Goal: Task Accomplishment & Management: Manage account settings

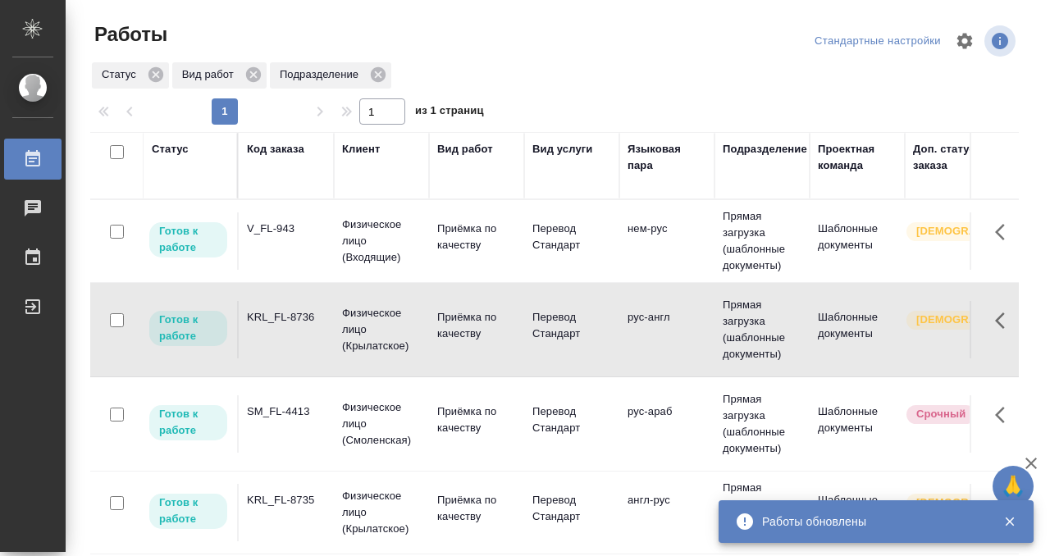
scroll to position [1, 0]
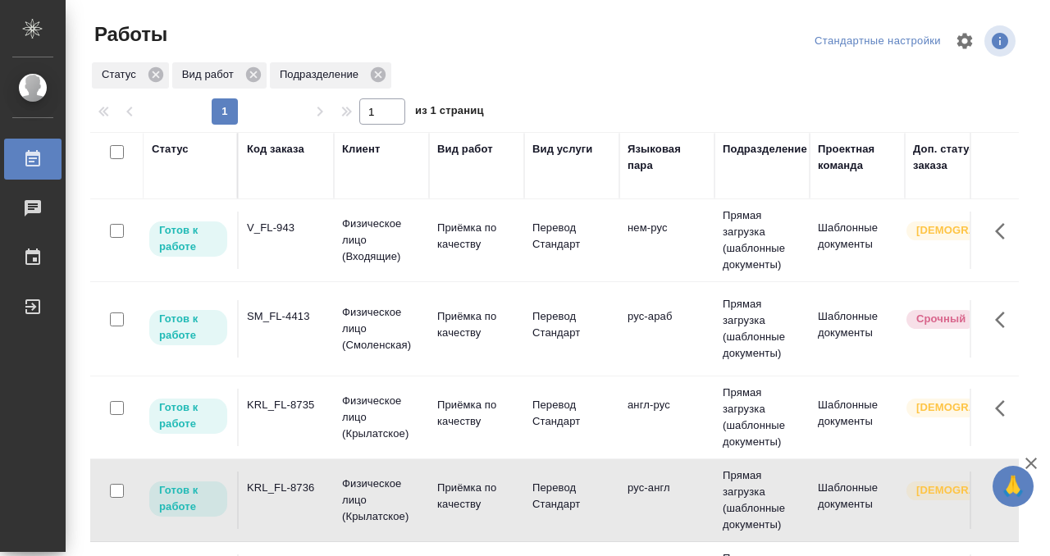
click at [429, 261] on td "Приёмка по качеству" at bounding box center [476, 240] width 95 height 57
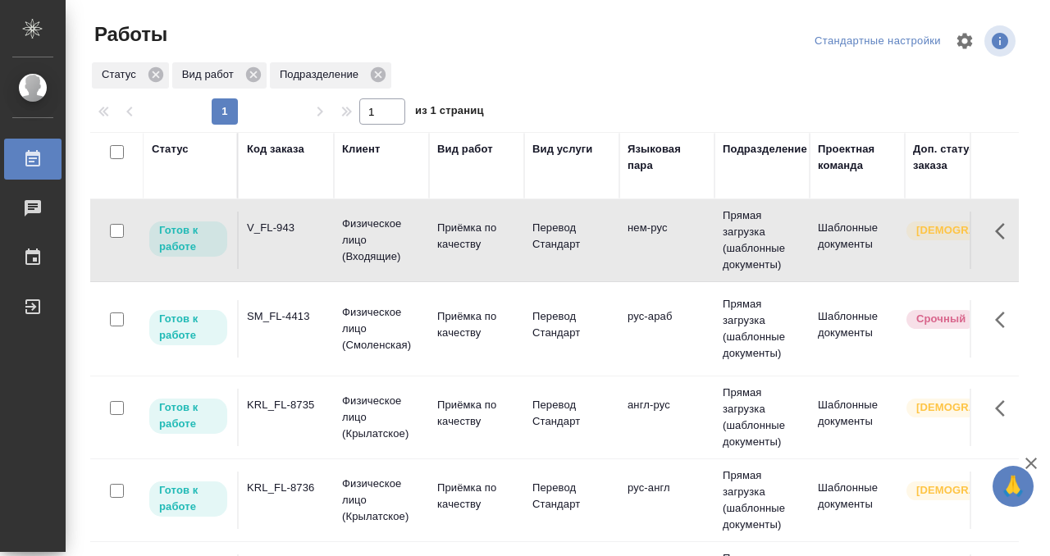
click at [429, 262] on td "Приёмка по качеству" at bounding box center [476, 240] width 95 height 57
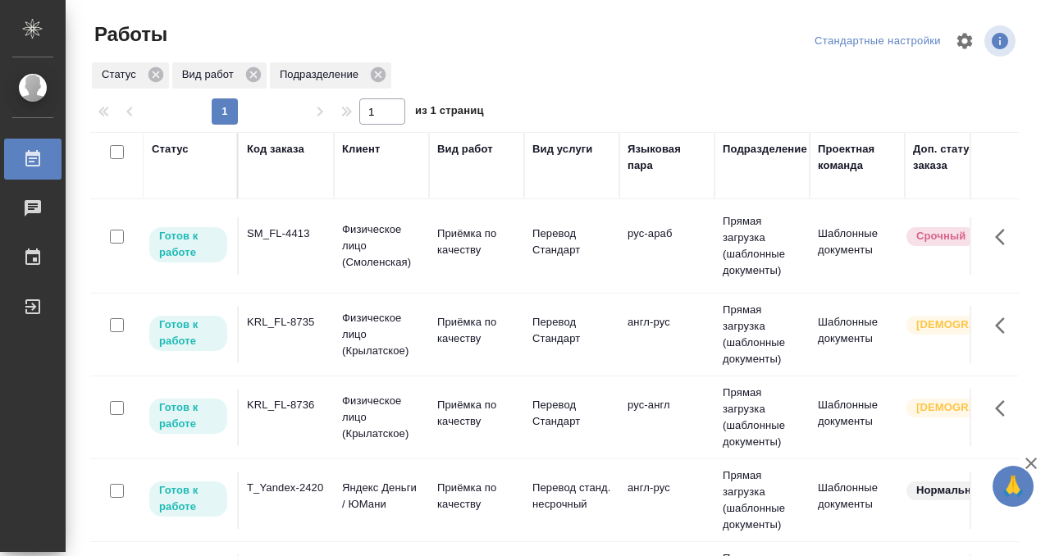
click at [164, 134] on th "Статус" at bounding box center [191, 165] width 95 height 67
click at [165, 143] on div "Статус" at bounding box center [170, 149] width 37 height 16
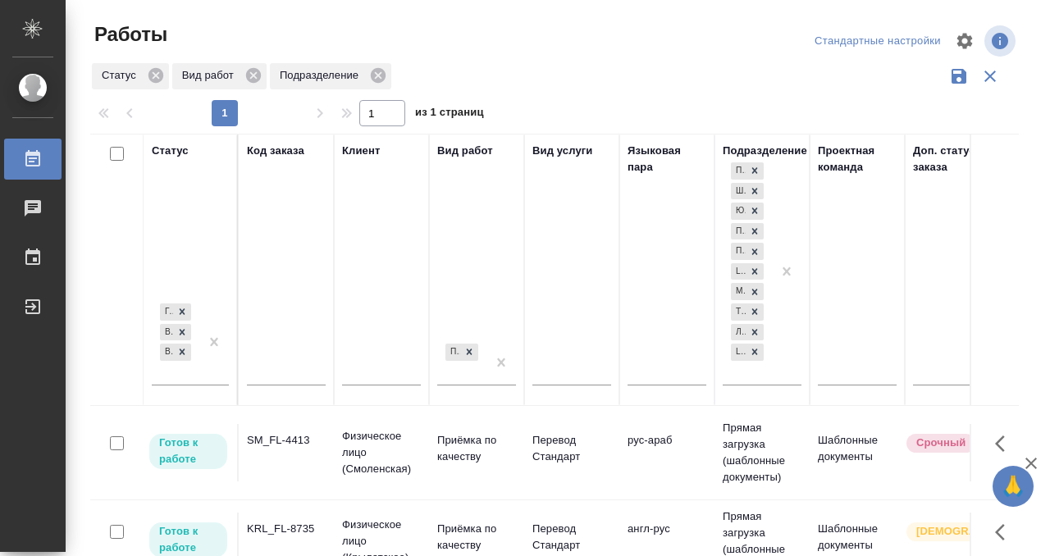
scroll to position [206, 0]
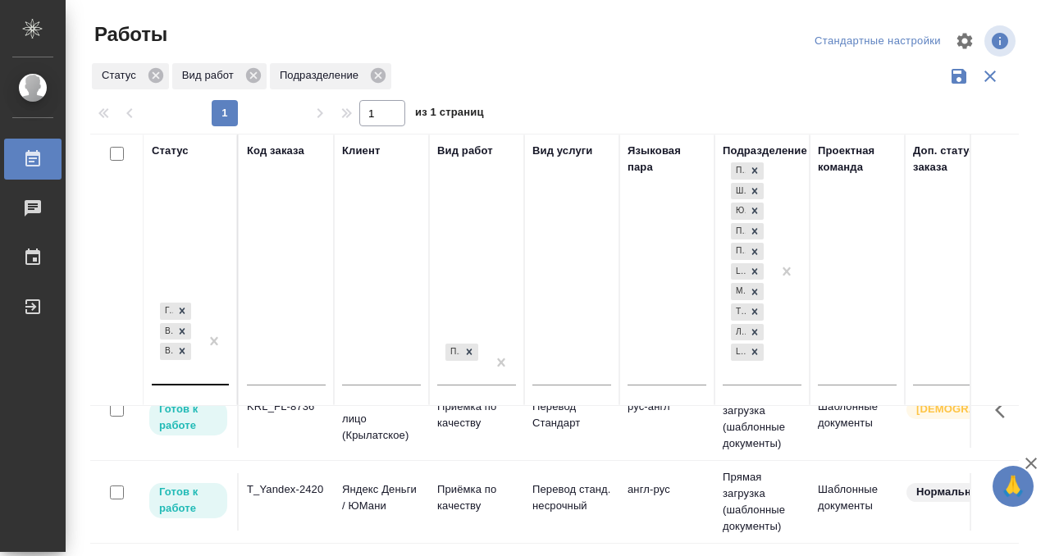
click at [207, 376] on div at bounding box center [214, 341] width 30 height 84
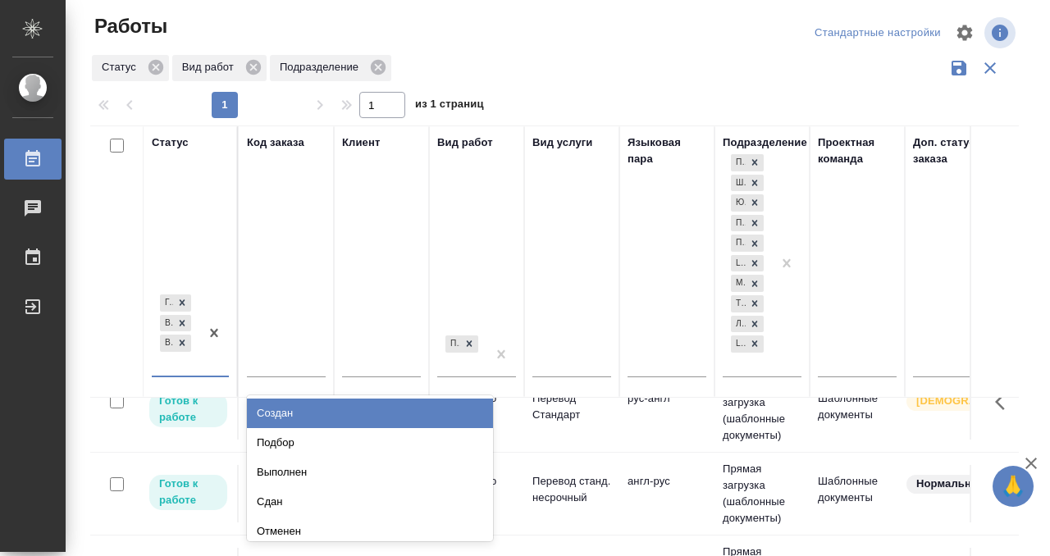
scroll to position [8, 0]
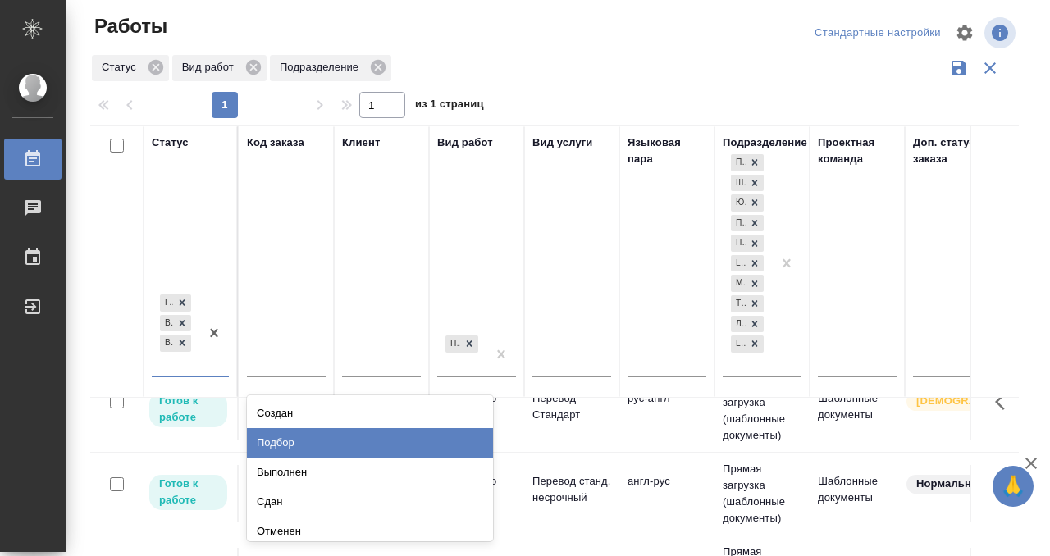
click at [322, 446] on div "Подбор" at bounding box center [370, 443] width 246 height 30
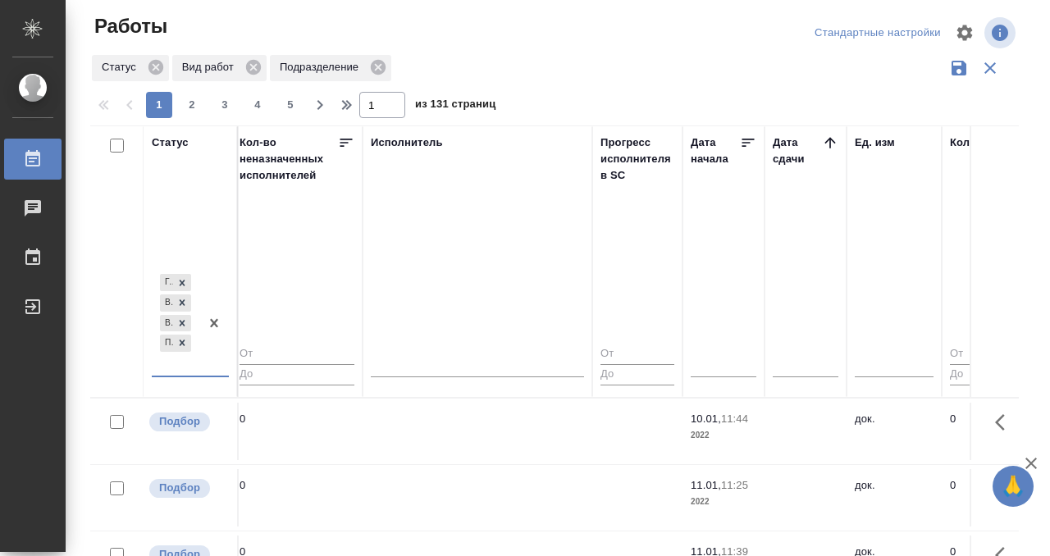
scroll to position [0, 962]
drag, startPoint x: 827, startPoint y: 143, endPoint x: 710, endPoint y: 61, distance: 142.5
click at [827, 143] on icon at bounding box center [834, 143] width 16 height 16
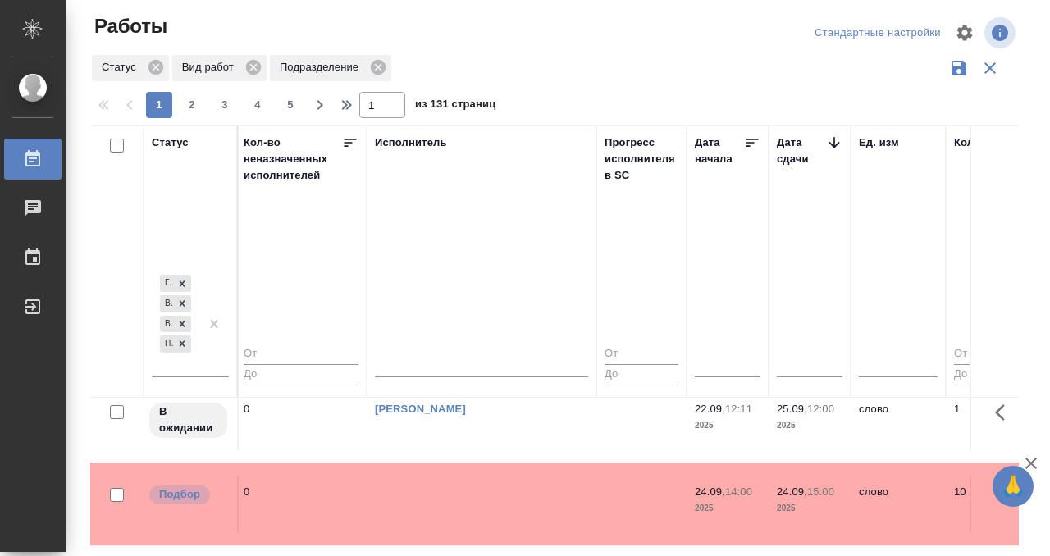
scroll to position [300, 962]
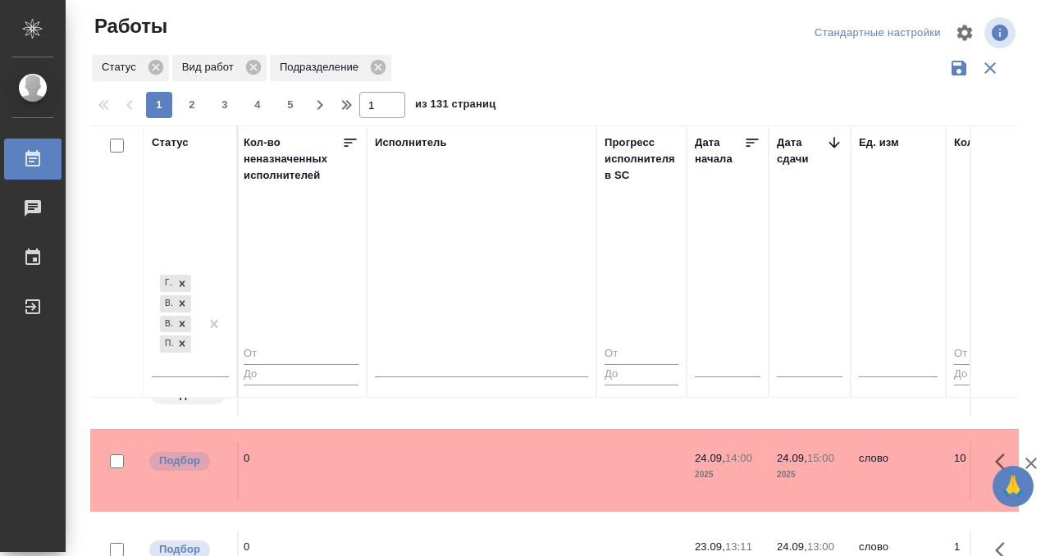
click at [457, 458] on td at bounding box center [482, 470] width 230 height 57
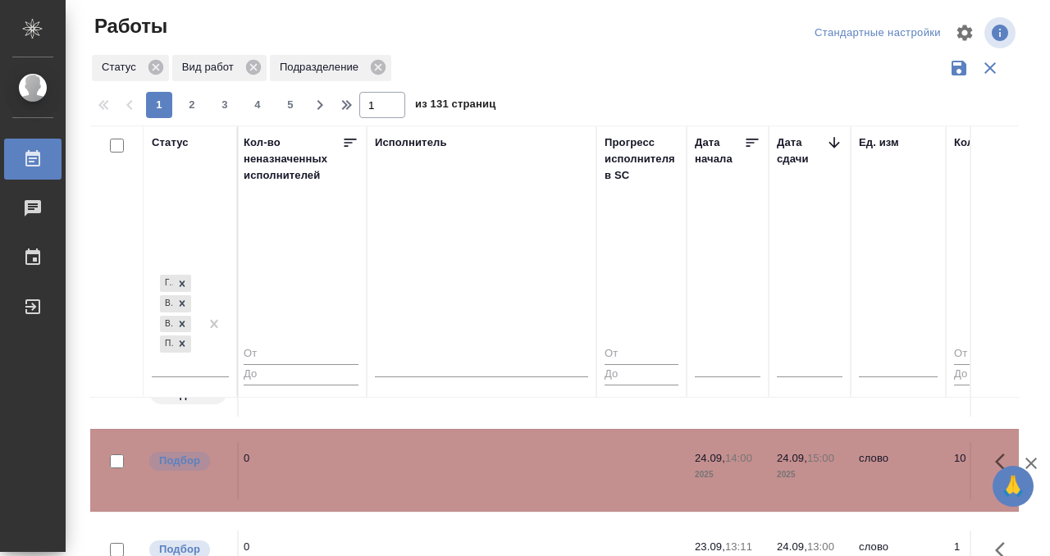
click at [457, 458] on td at bounding box center [482, 470] width 230 height 57
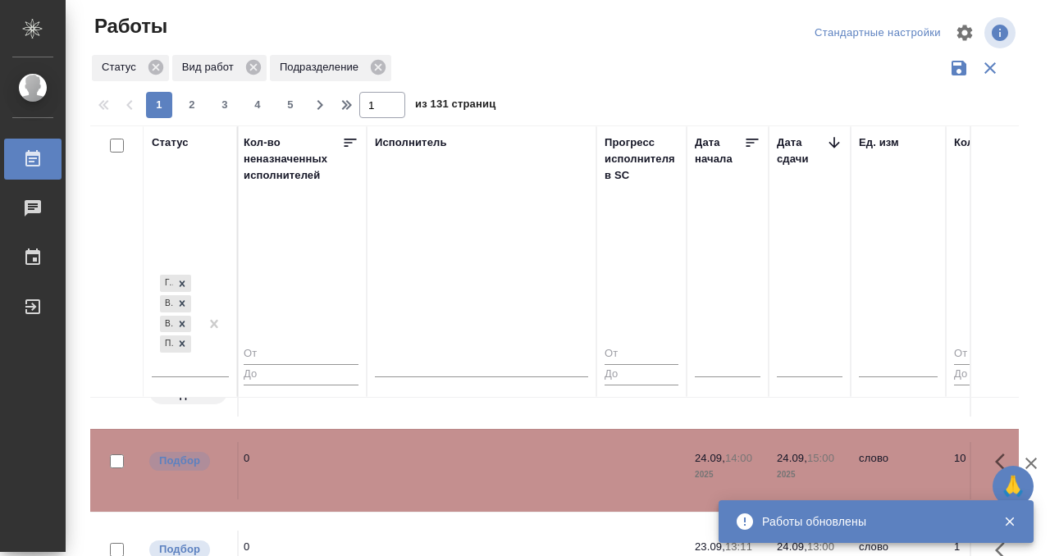
click at [451, 443] on td at bounding box center [482, 470] width 230 height 57
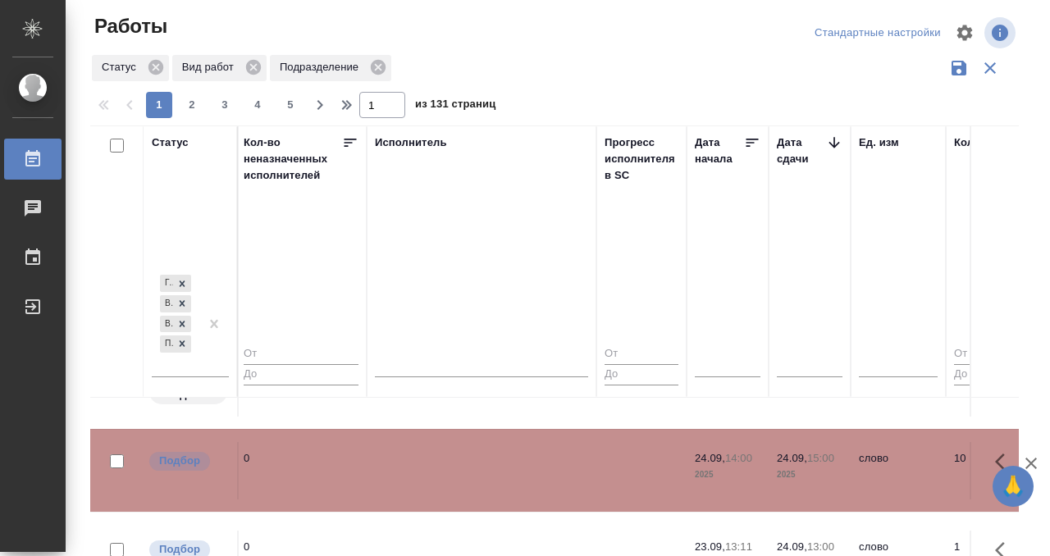
click at [466, 531] on td at bounding box center [482, 559] width 230 height 57
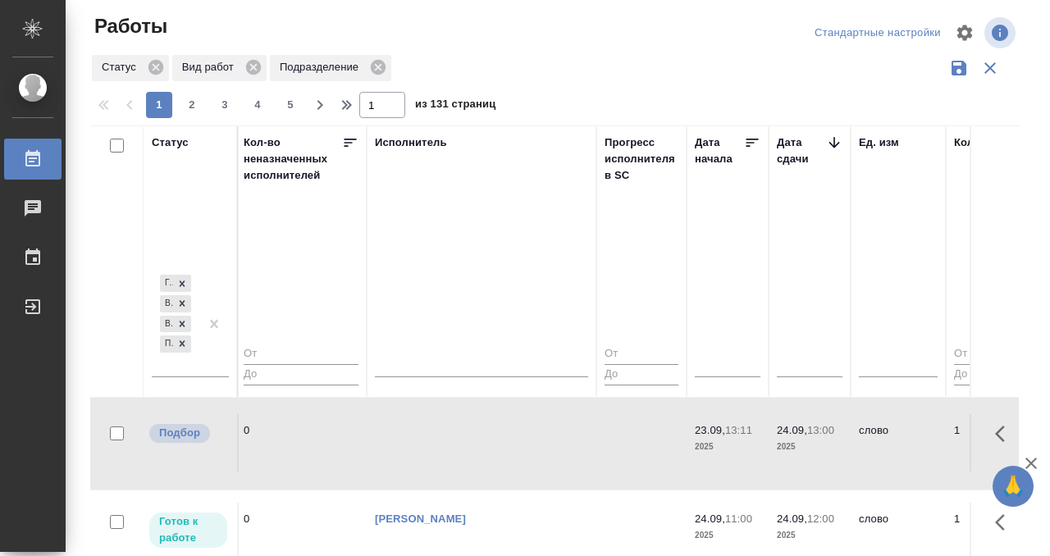
click at [466, 434] on td at bounding box center [482, 442] width 230 height 57
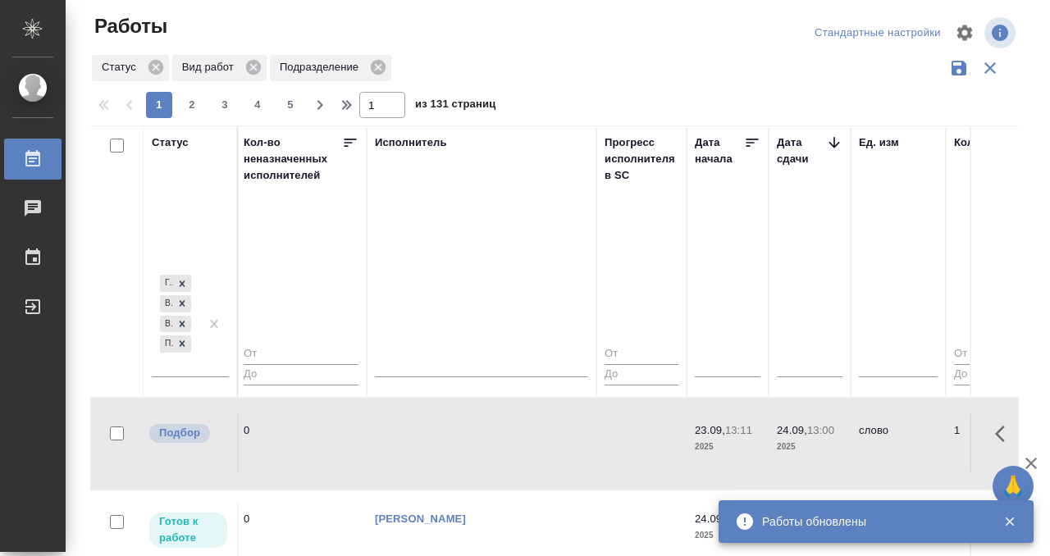
click at [449, 422] on div at bounding box center [481, 422] width 213 height 0
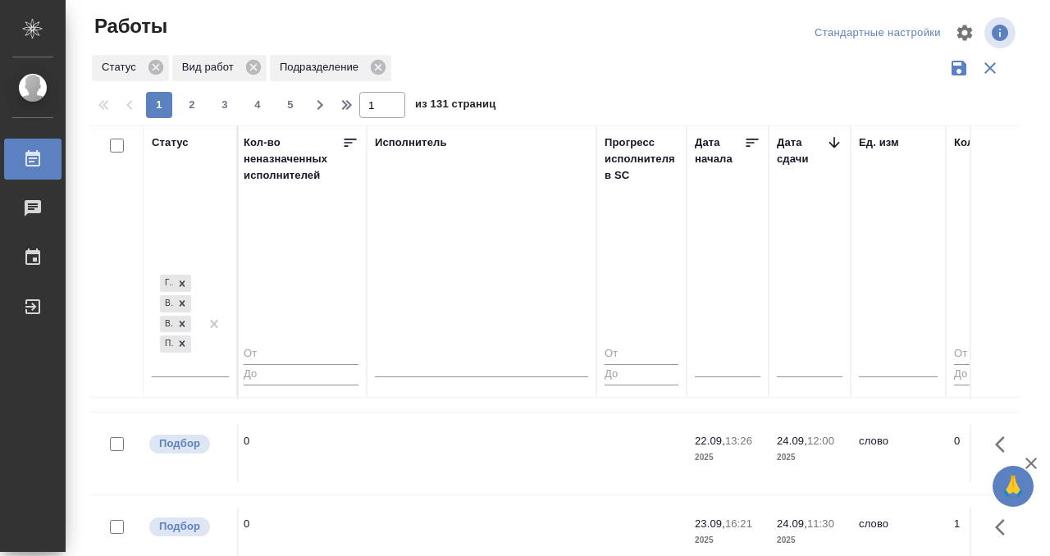
click at [452, 440] on td at bounding box center [482, 453] width 230 height 57
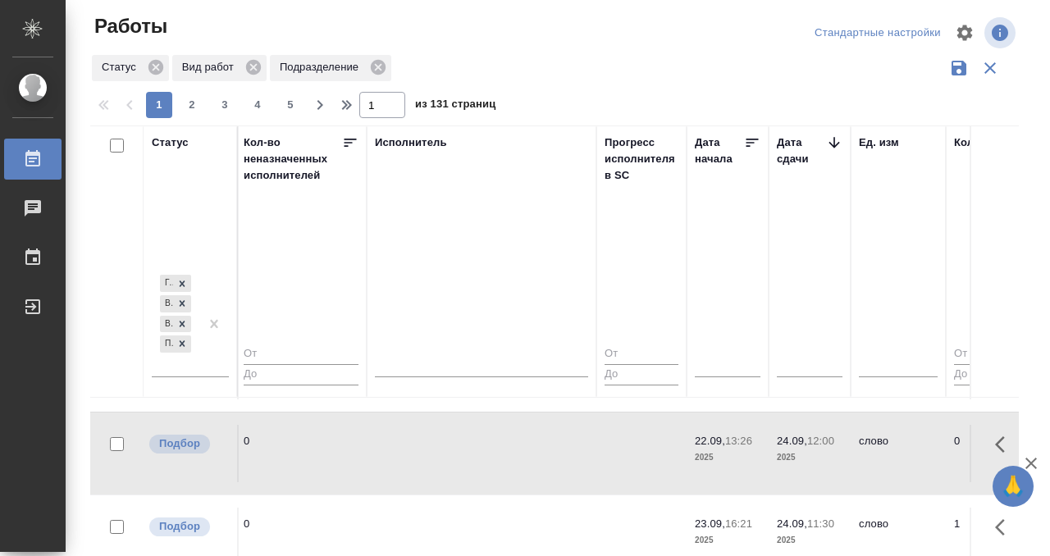
click at [452, 440] on td at bounding box center [482, 453] width 230 height 57
click at [452, 520] on td at bounding box center [482, 536] width 230 height 57
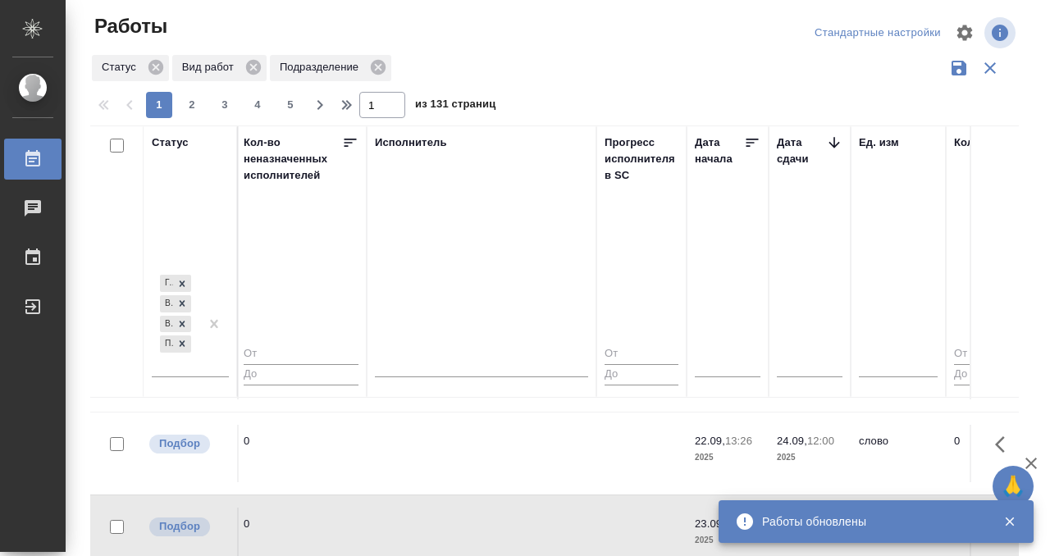
click at [452, 520] on td at bounding box center [482, 536] width 230 height 57
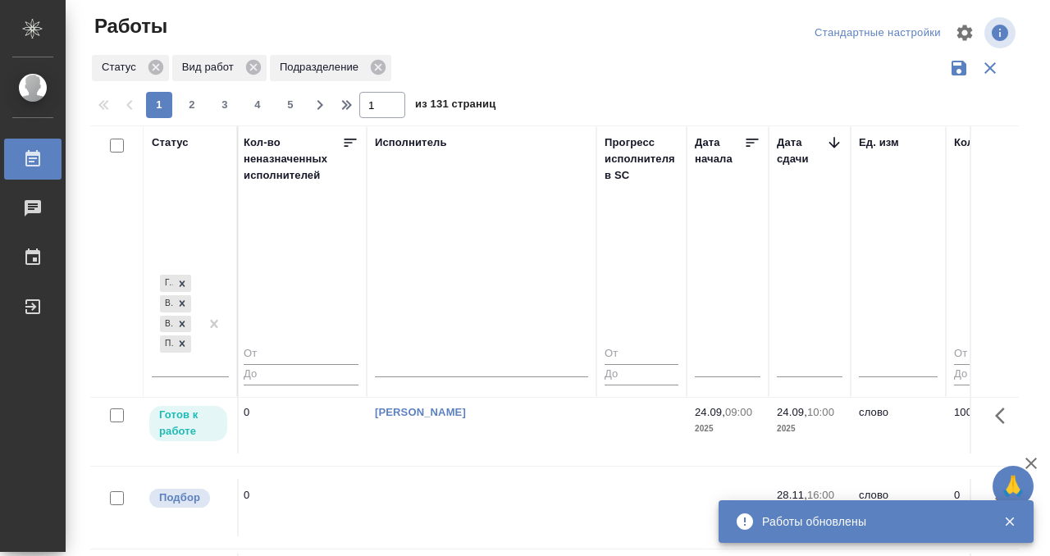
scroll to position [1193, 962]
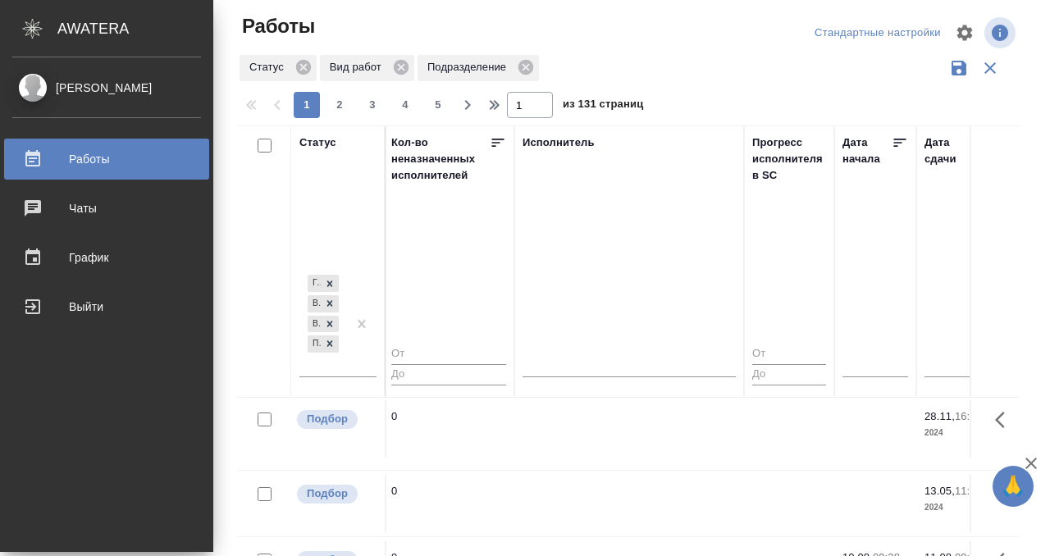
click at [41, 158] on icon at bounding box center [33, 159] width 20 height 20
click at [30, 160] on div "Работы" at bounding box center [106, 159] width 189 height 25
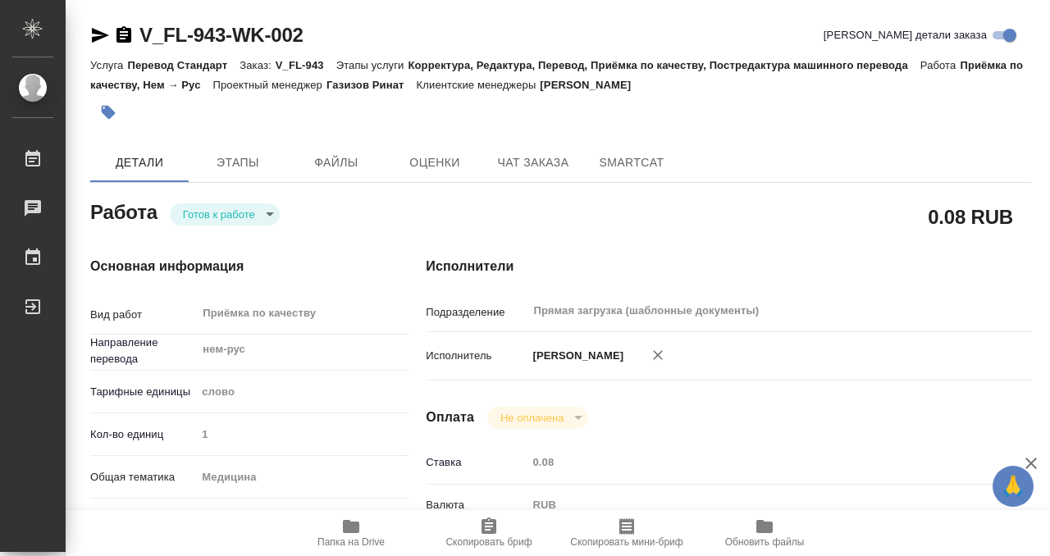
scroll to position [876, 0]
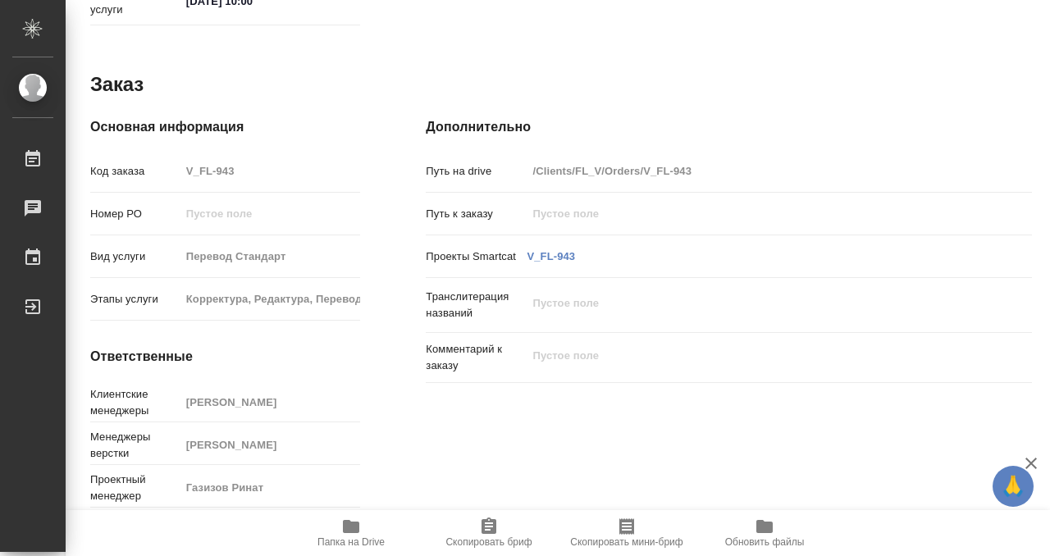
click at [350, 527] on icon "button" at bounding box center [351, 526] width 16 height 13
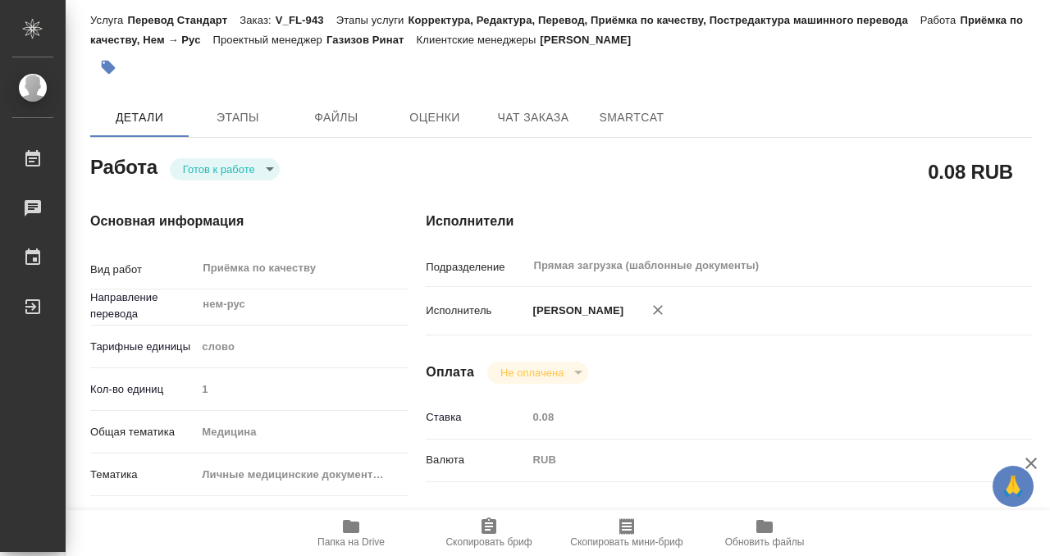
scroll to position [0, 0]
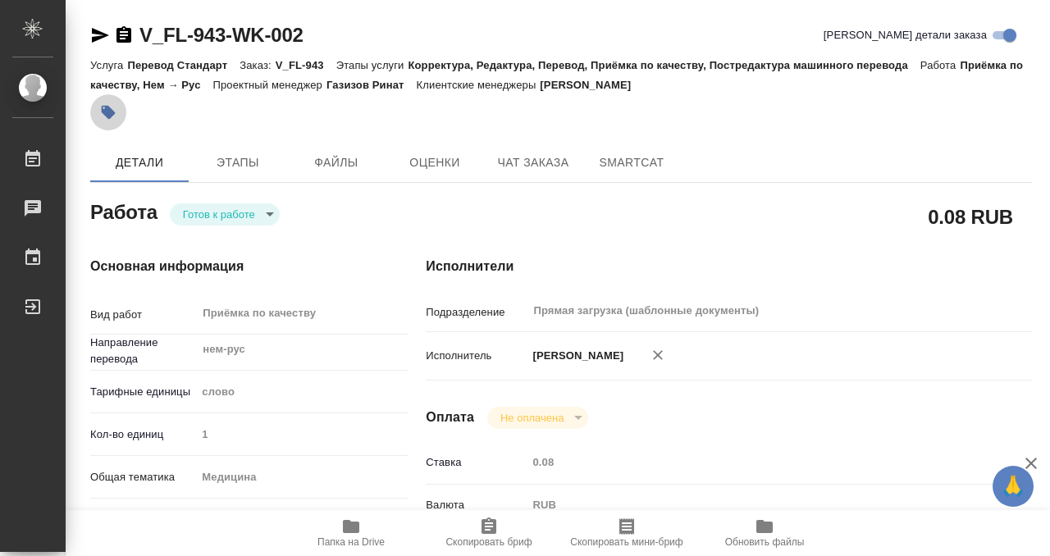
click at [99, 113] on button "button" at bounding box center [108, 112] width 36 height 36
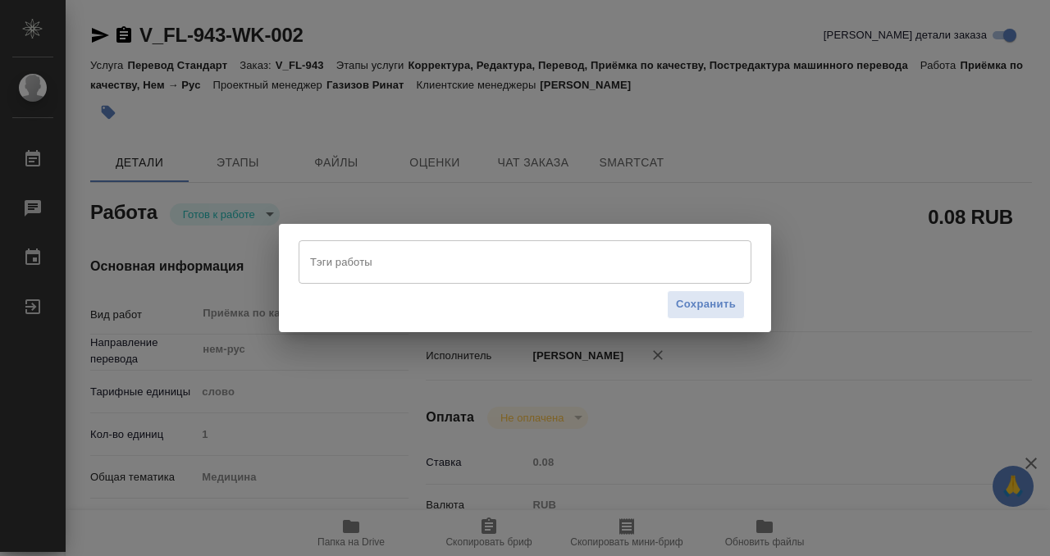
click at [413, 265] on input "Тэги работы" at bounding box center [509, 262] width 407 height 28
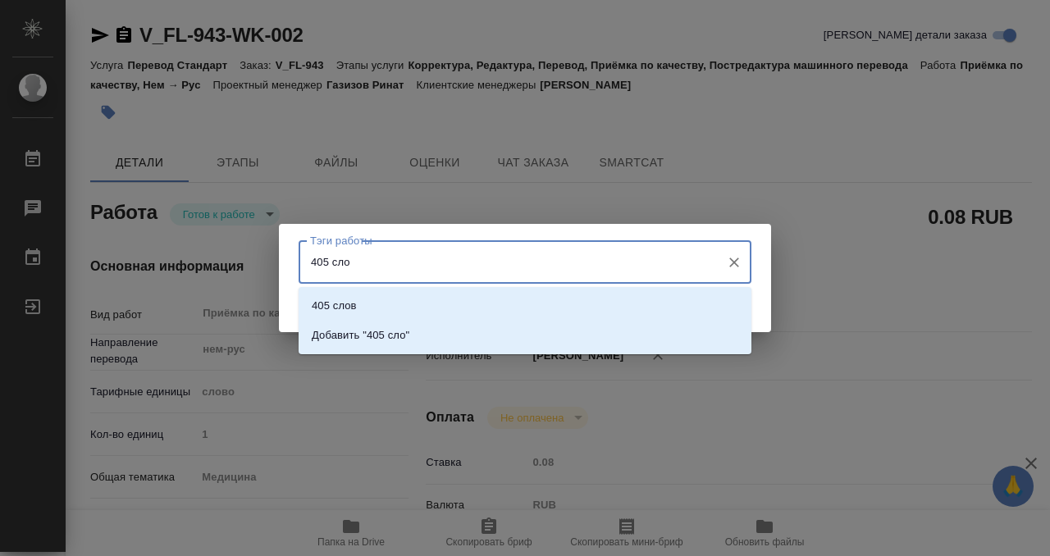
type input "405 слов"
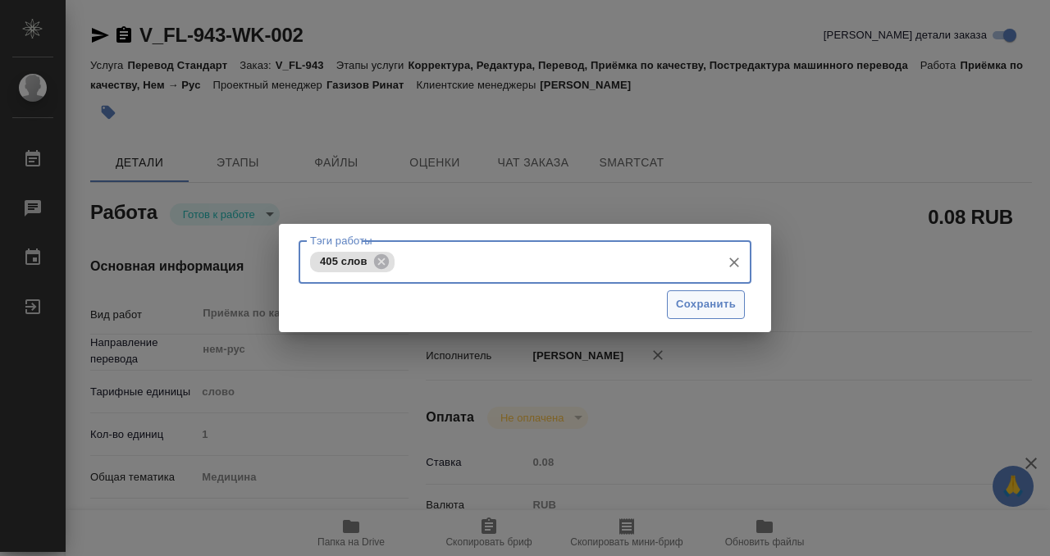
click at [729, 299] on span "Сохранить" at bounding box center [706, 304] width 60 height 19
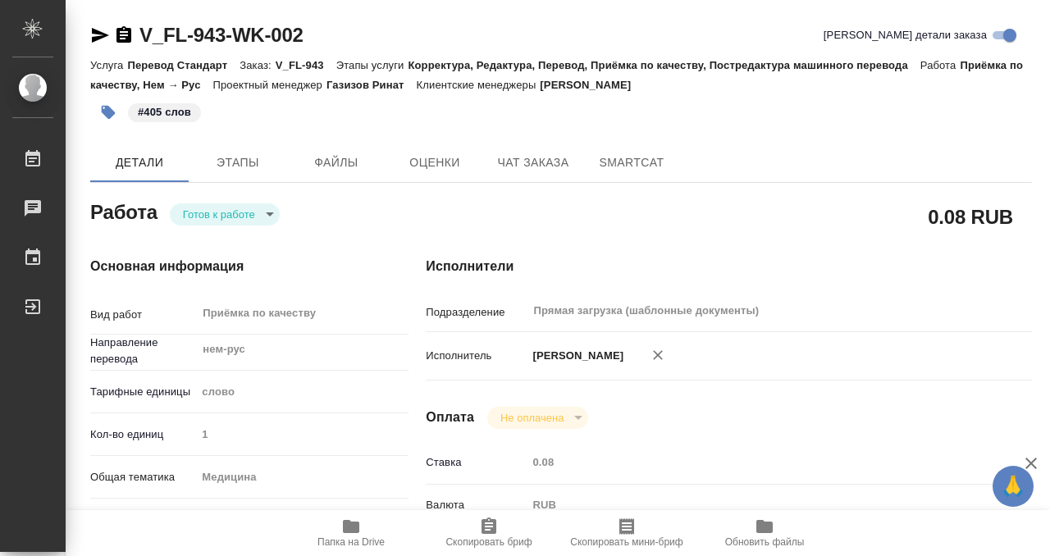
type input "readyForWork"
type input "нем-рус"
type input "5a8b1489cc6b4906c91bfd90"
type input "1"
type input "med"
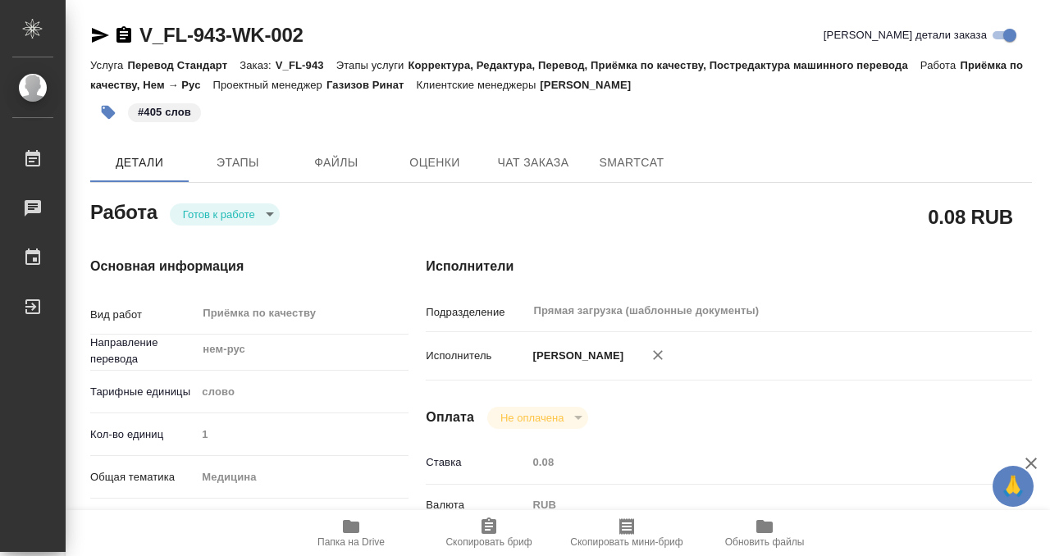
type input "5a8b8b956a9677013d343e74"
type input "23.09.2025 17:00"
type input "23.09.2025 17:30"
type input "24.09.2025 10:00"
type input "Прямая загрузка (шаблонные документы)"
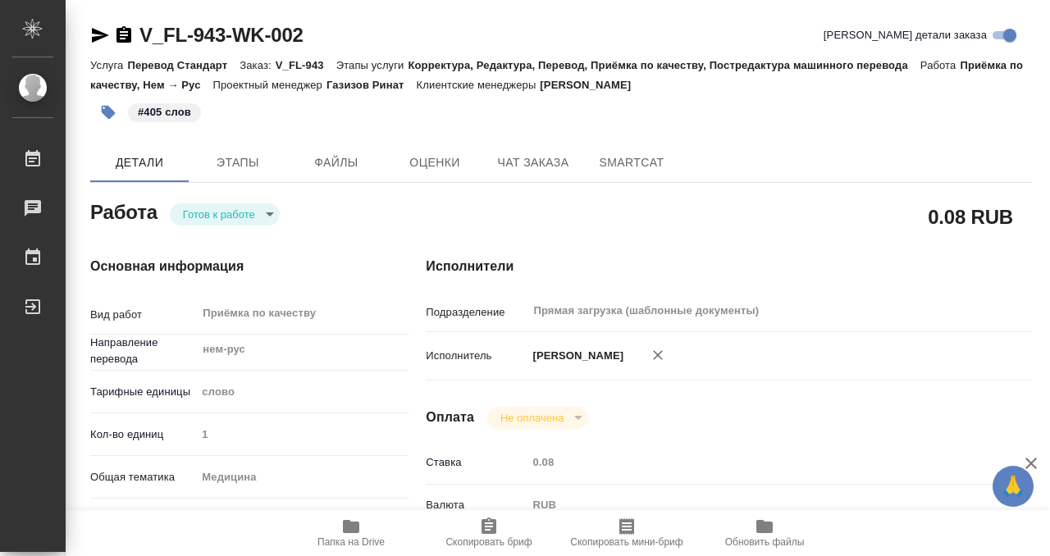
type input "notPayed"
type input "0.08"
type input "RUB"
type input "[PERSON_NAME]"
type input "V_FL-943"
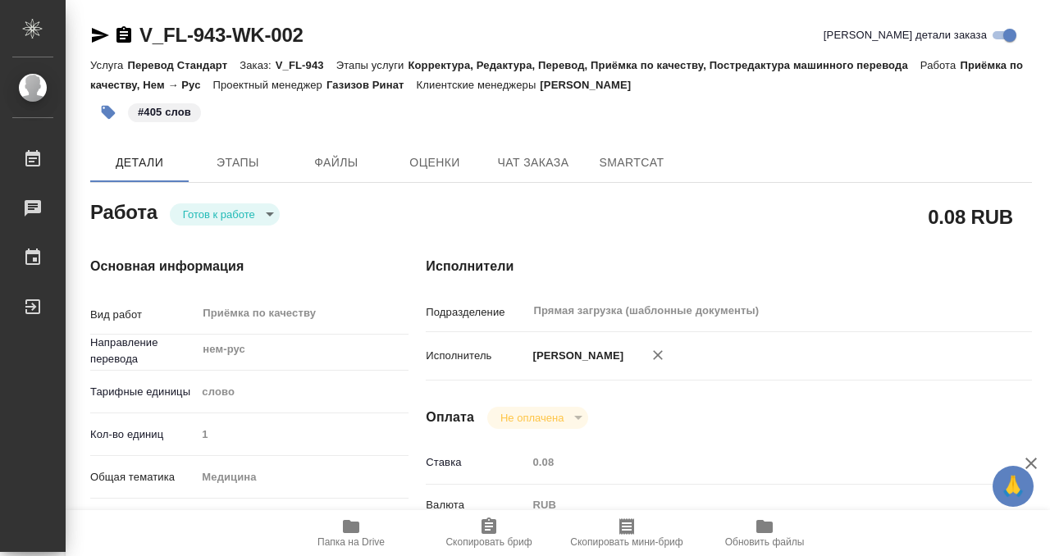
type input "Перевод Стандарт"
type input "Корректура, Редактура, Перевод, Приёмка по качеству, Постредактура машинного пе…"
type input "[PERSON_NAME]"
type input "/Clients/FL_V/Orders/V_FL-943"
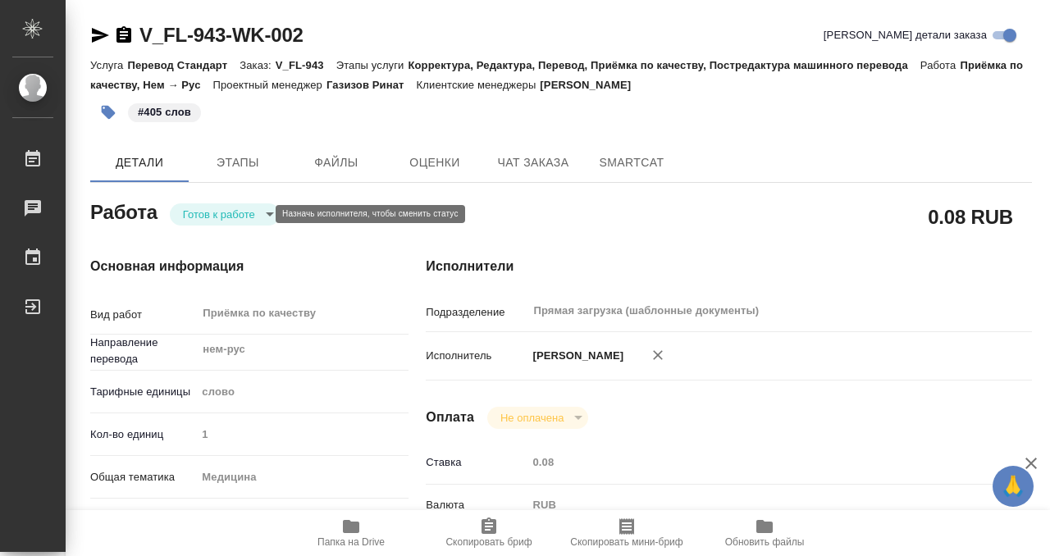
click at [208, 217] on body "🙏 .cls-1 fill:#fff; AWATERA Kobzeva Elizaveta Работы 0 Чаты График Выйти V_FL-9…" at bounding box center [525, 278] width 1050 height 556
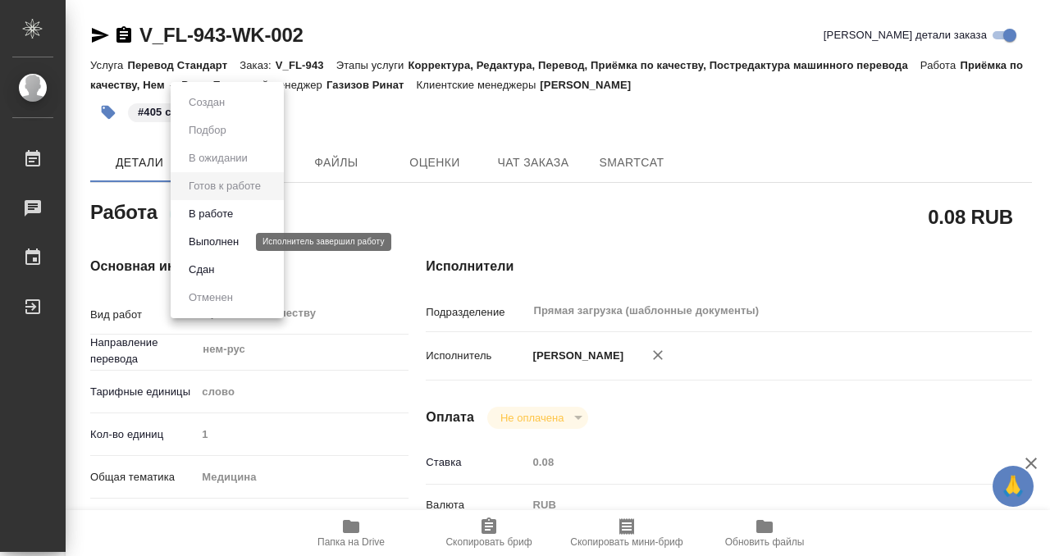
click at [218, 241] on button "Выполнен" at bounding box center [214, 242] width 60 height 18
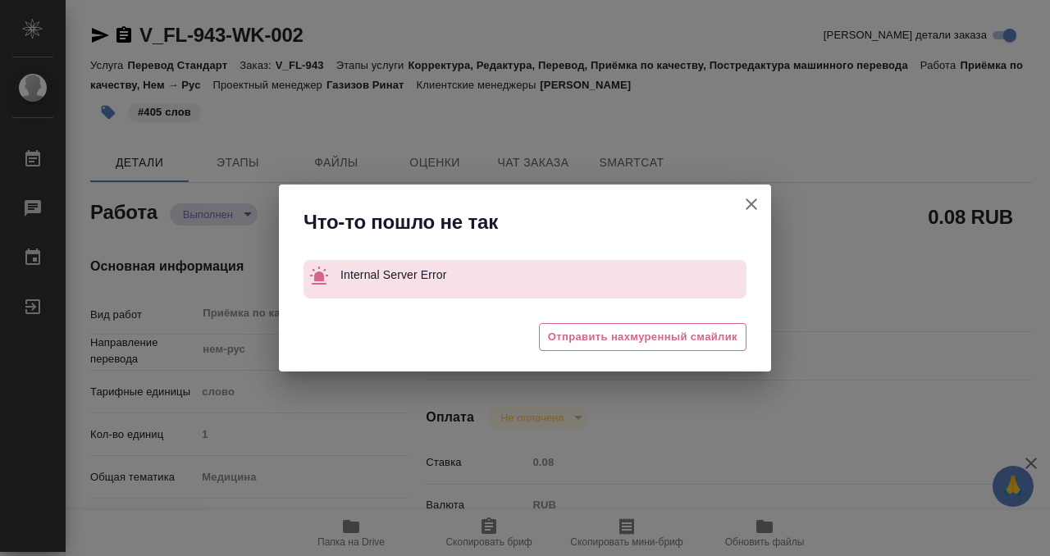
type textarea "x"
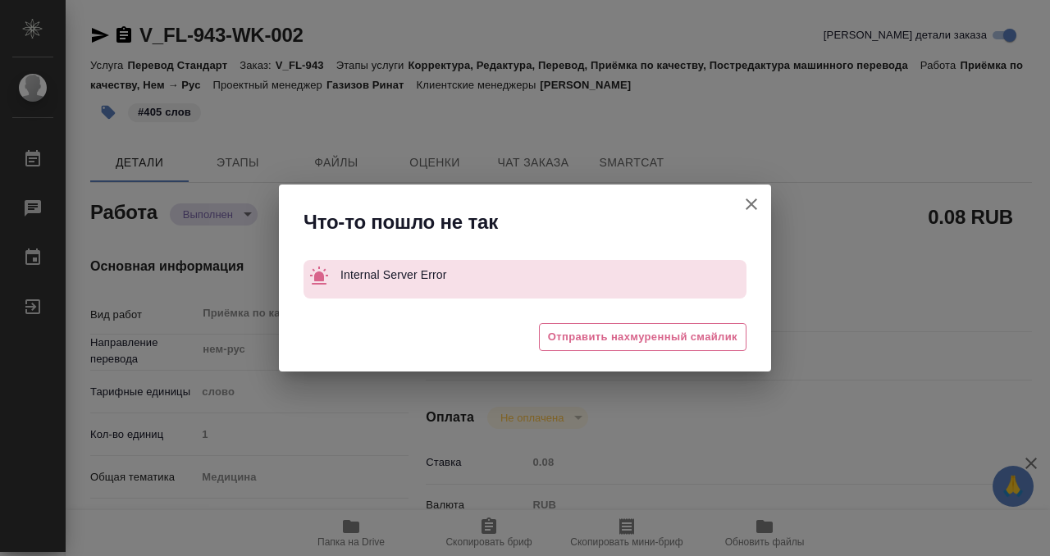
click at [748, 198] on icon "button" at bounding box center [751, 204] width 20 height 20
type textarea "x"
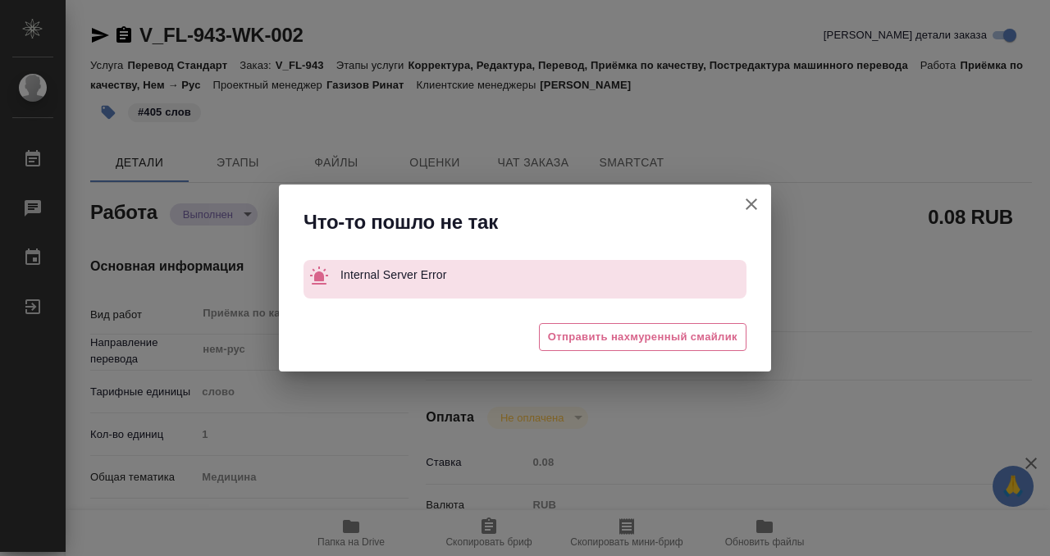
type textarea "x"
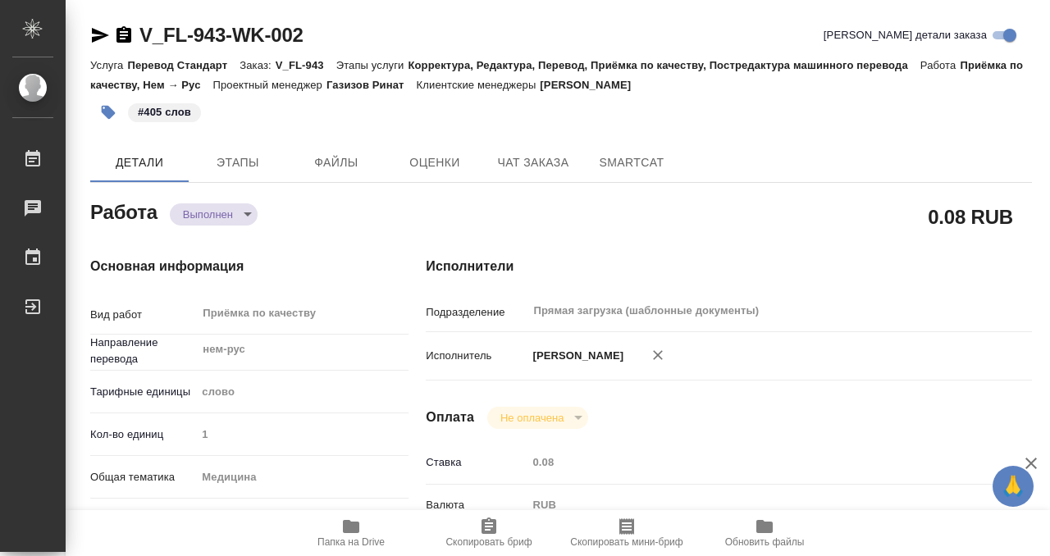
type textarea "x"
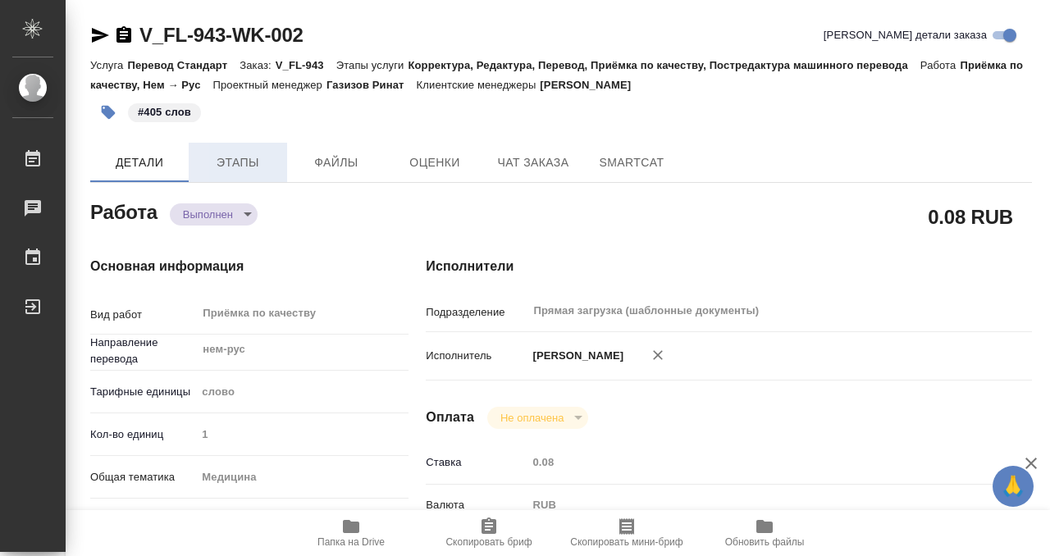
click at [227, 168] on span "Этапы" at bounding box center [237, 163] width 79 height 21
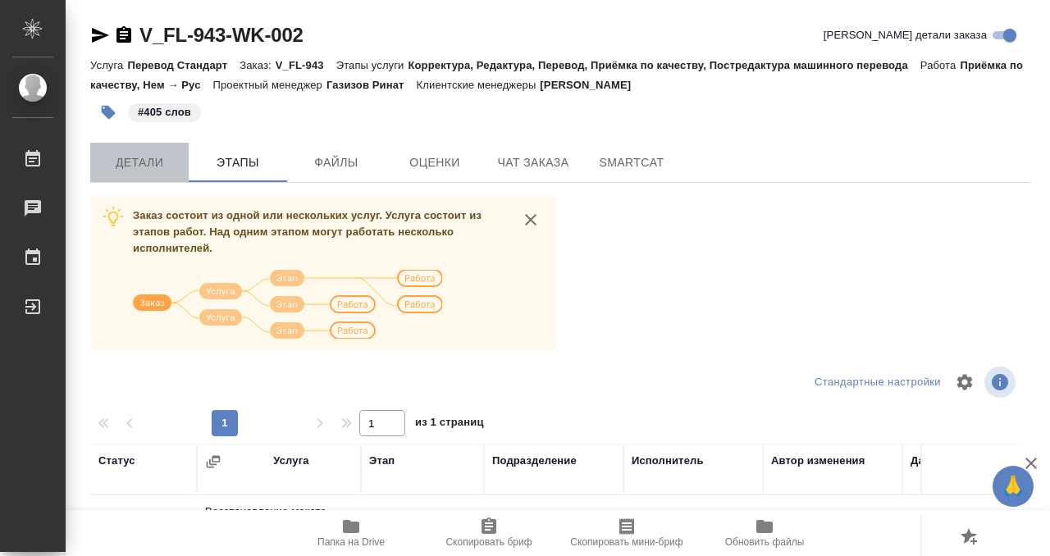
click at [146, 163] on span "Детали" at bounding box center [139, 163] width 79 height 21
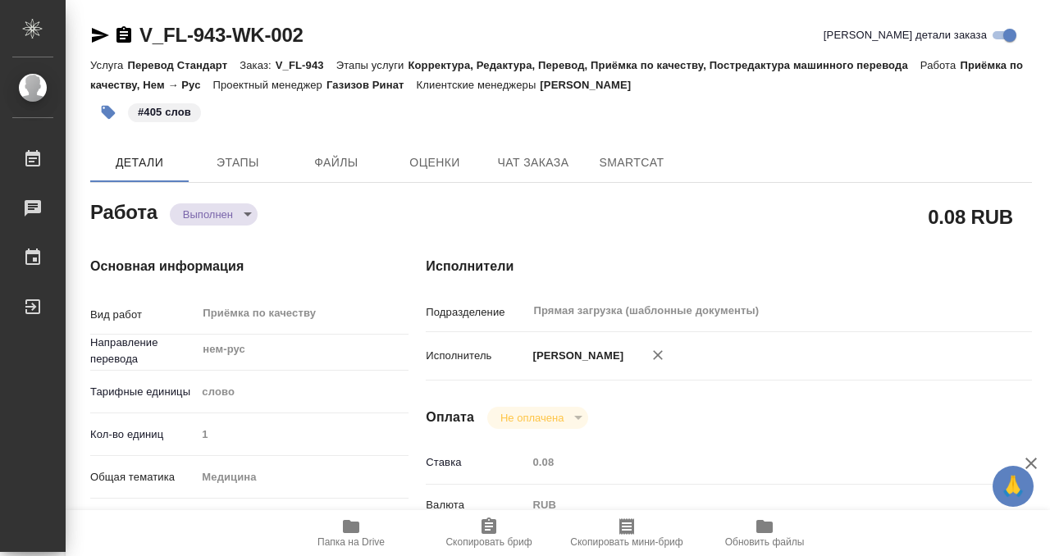
type textarea "x"
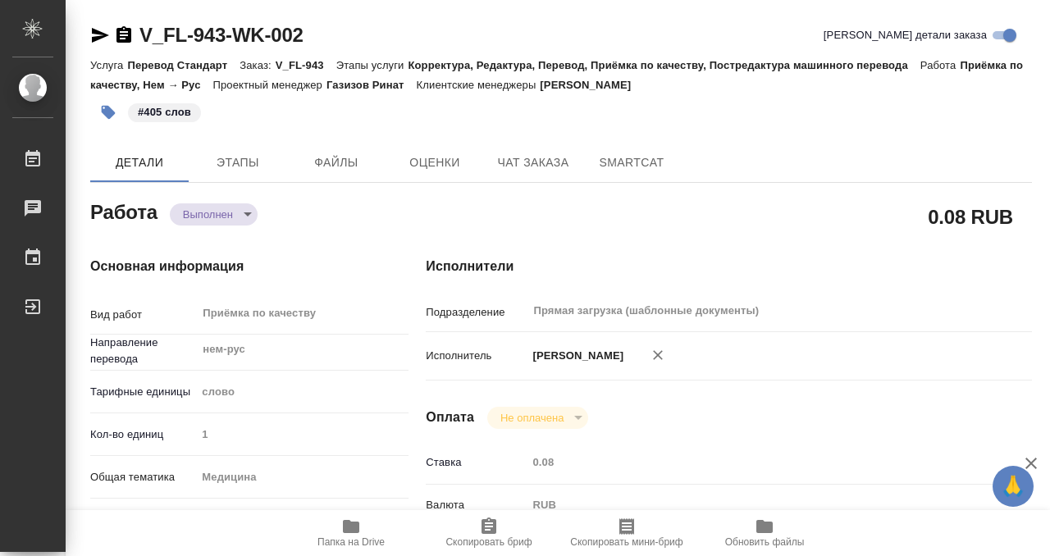
type textarea "x"
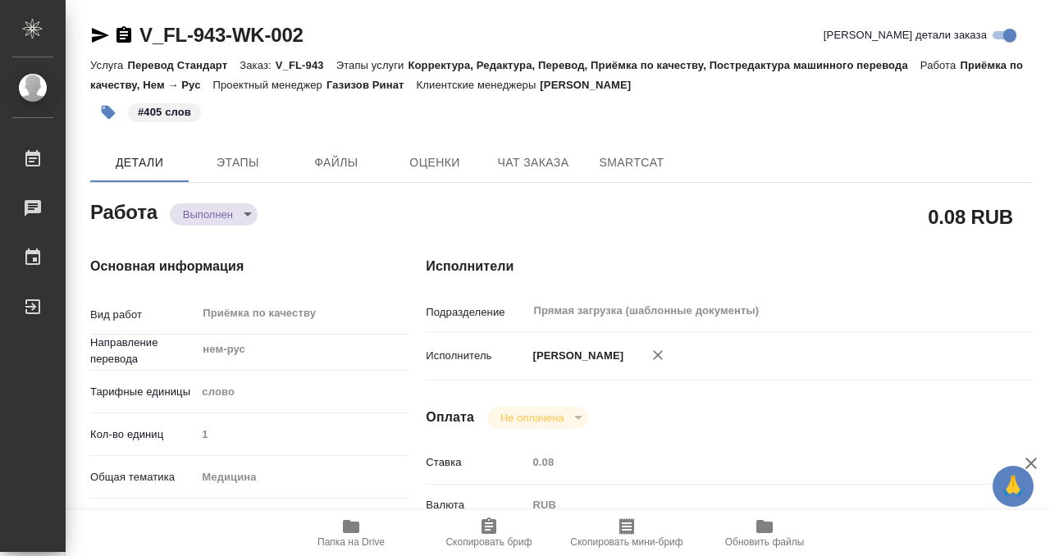
type textarea "x"
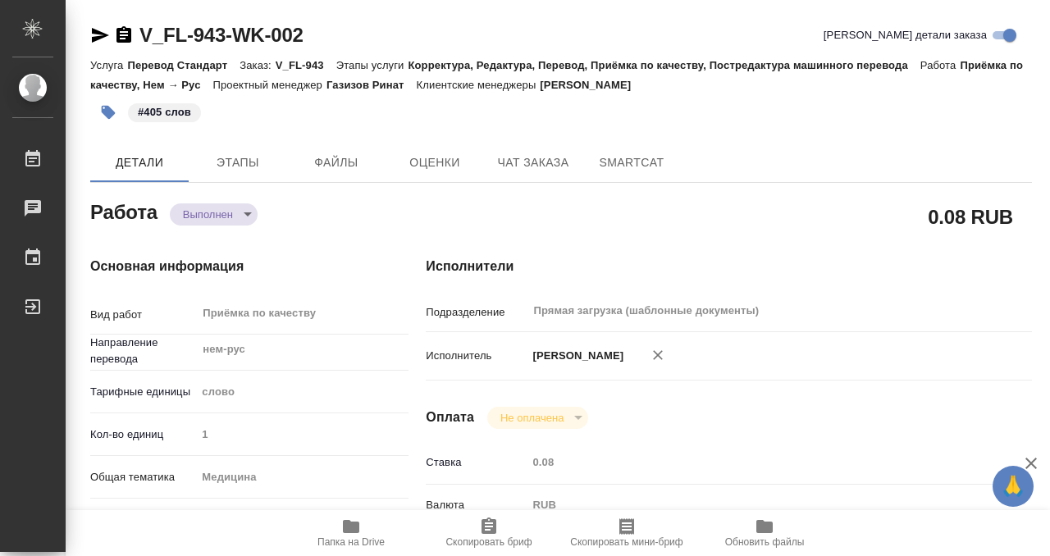
type textarea "x"
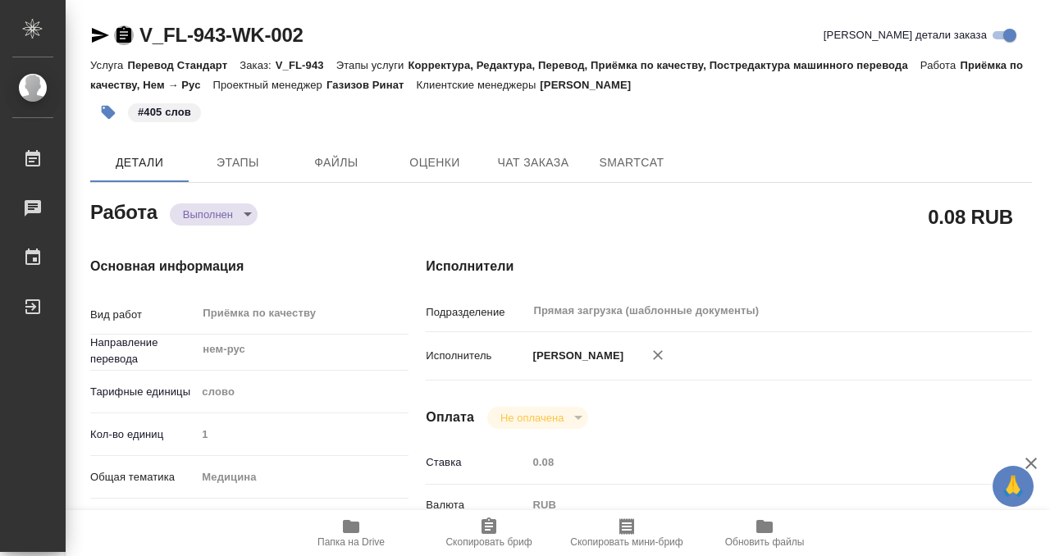
click at [129, 33] on icon "button" at bounding box center [123, 34] width 15 height 16
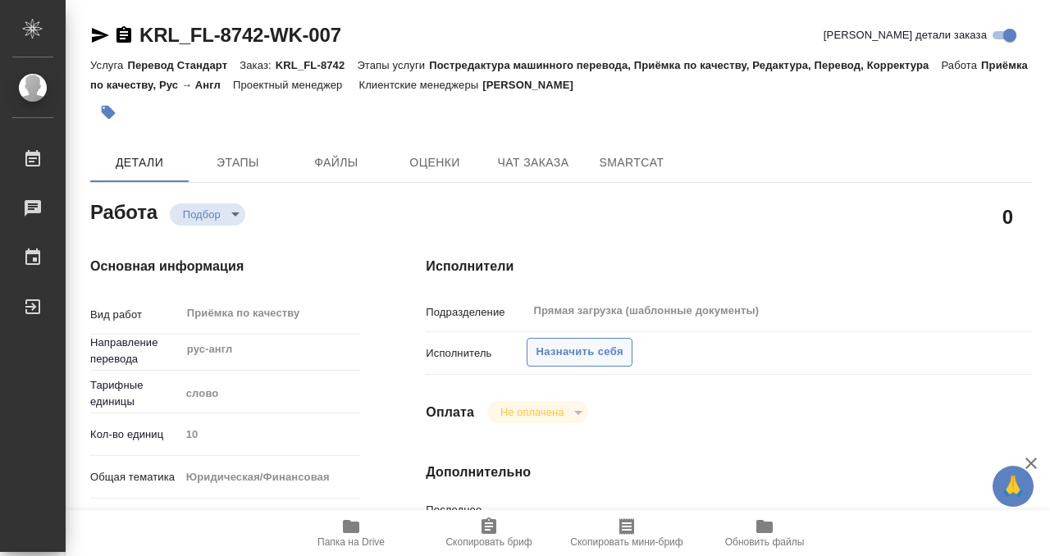
click at [607, 344] on span "Назначить себя" at bounding box center [579, 352] width 87 height 19
